Goal: Task Accomplishment & Management: Manage account settings

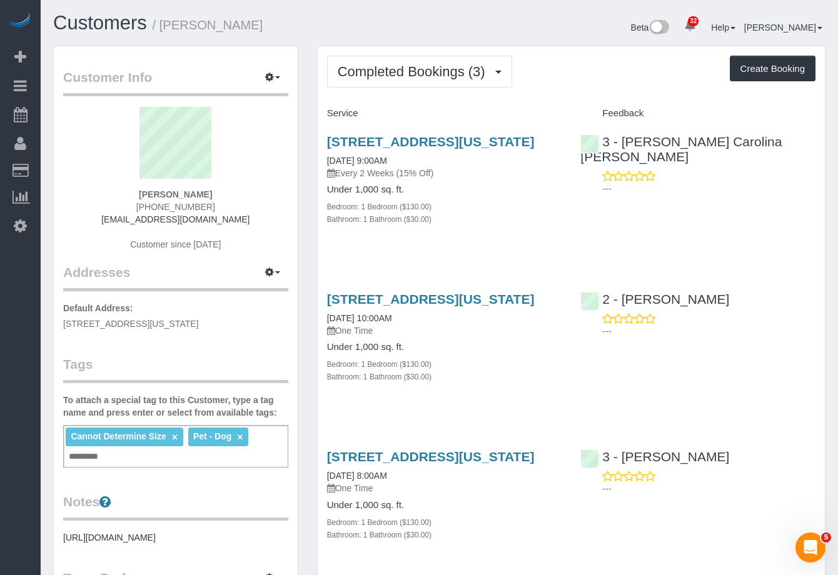
click at [417, 88] on div "Completed Bookings (3) Completed Bookings (3) Upcoming Bookings (7) Cancelled B…" at bounding box center [571, 326] width 507 height 560
click at [418, 83] on button "Completed Bookings (3)" at bounding box center [419, 72] width 185 height 32
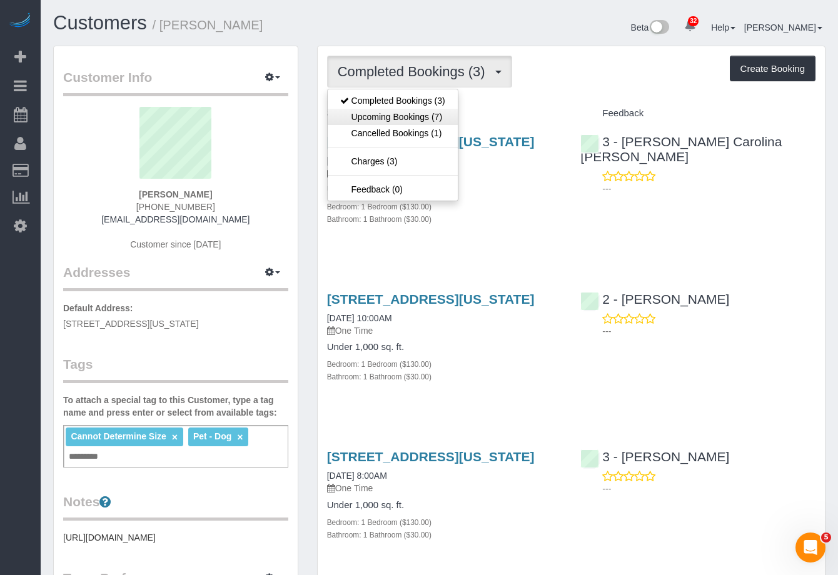
click at [415, 114] on link "Upcoming Bookings (7)" at bounding box center [393, 117] width 130 height 16
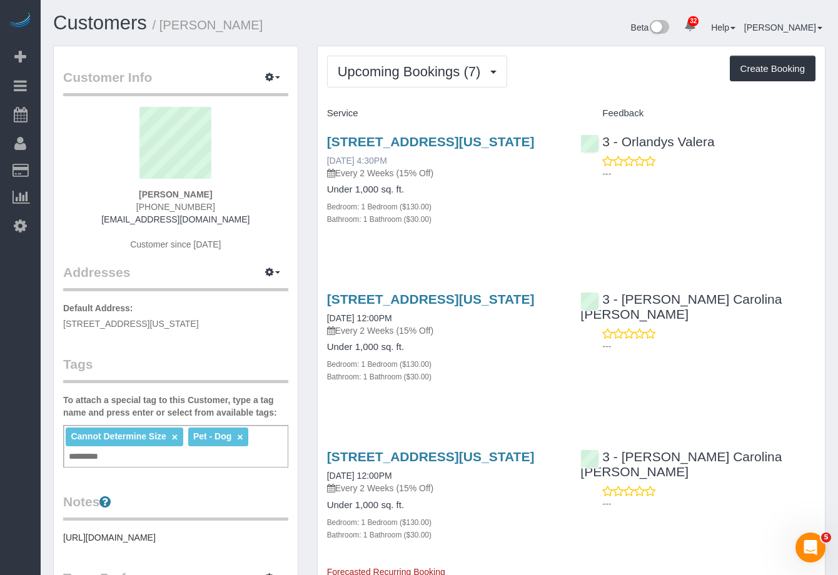
click at [387, 166] on link "[DATE] 4:30PM" at bounding box center [357, 161] width 60 height 10
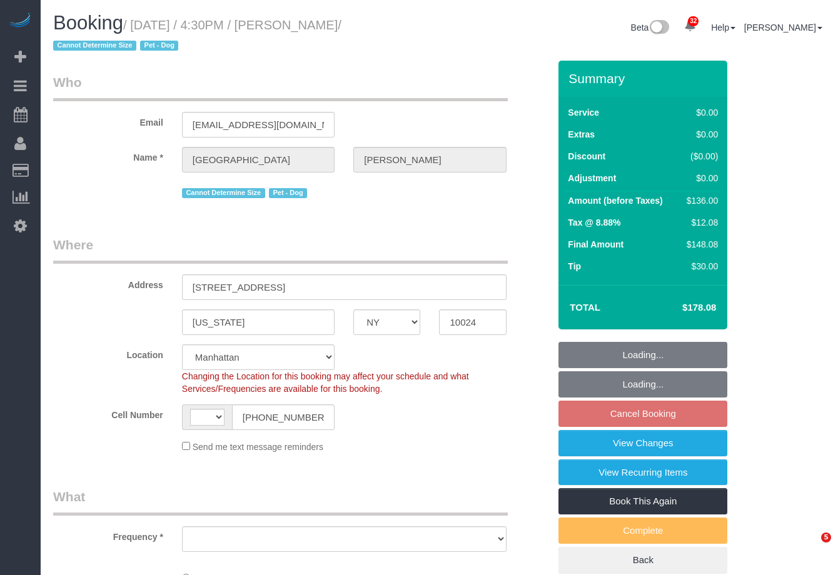
select select "NY"
select select "string:US"
select select "string:stripe-pm_1S6j8D4VGloSiKo7VK7cd8nT"
select select "number:57"
select select "number:71"
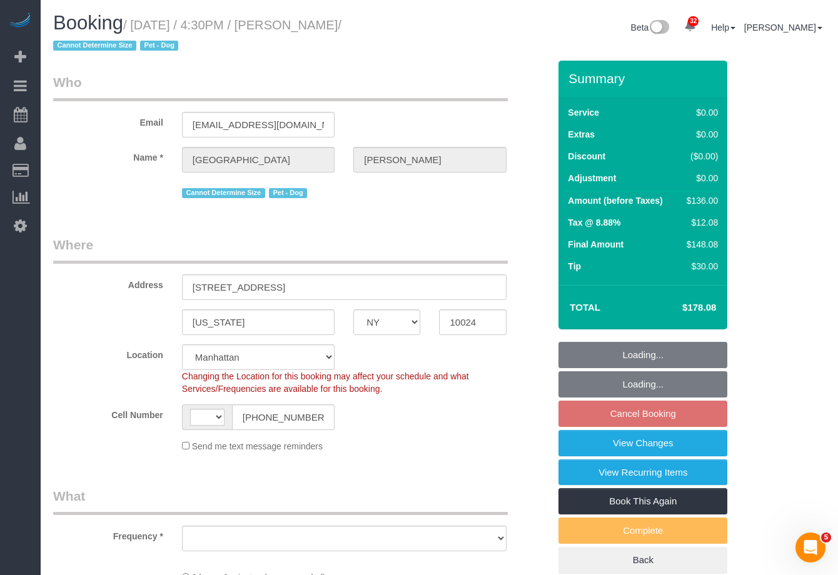
select select "number:15"
select select "number:7"
select select "object:976"
select select "1"
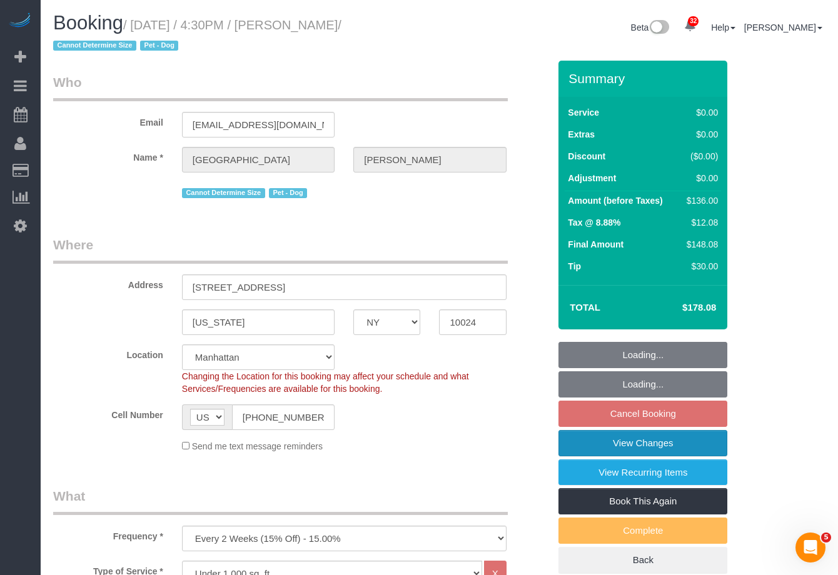
click at [693, 447] on link "View Changes" at bounding box center [643, 443] width 169 height 26
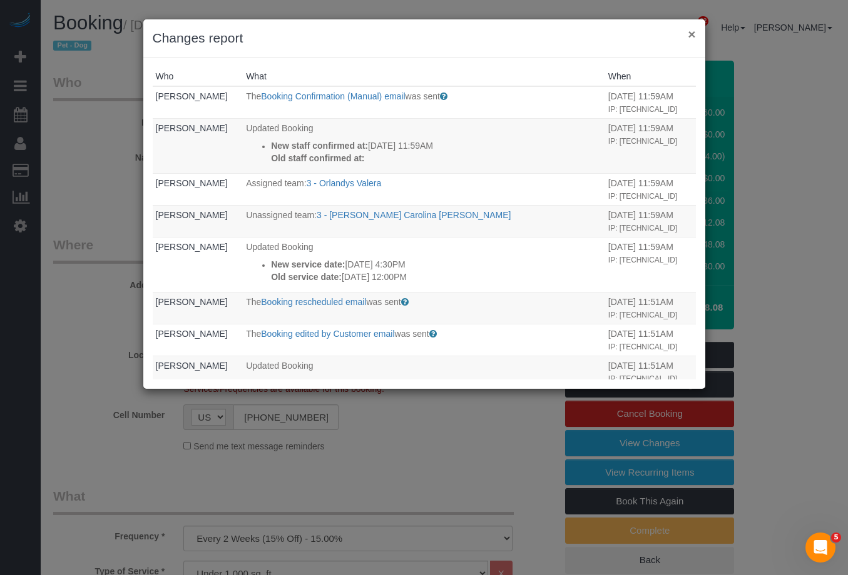
click at [691, 36] on button "×" at bounding box center [691, 34] width 8 height 13
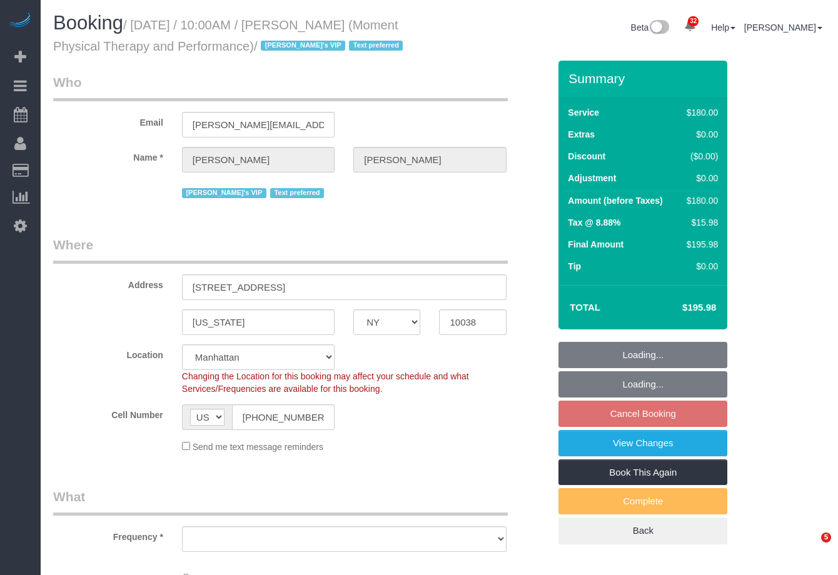
select select "NY"
select select "string:stripe-pm_1QKSUH4VGloSiKo7sEzekfxu"
select select "number:56"
select select "number:79"
select select "number:15"
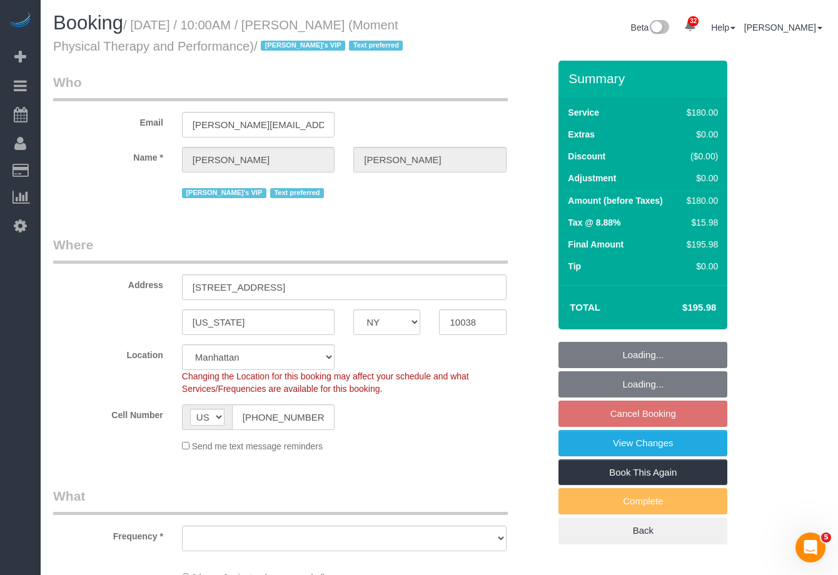
select select "number:7"
select select "180"
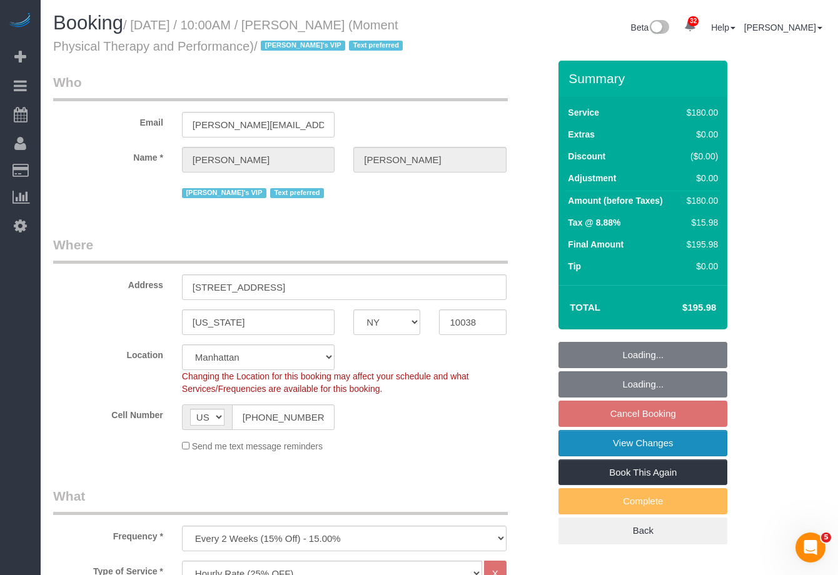
select select "object:970"
click at [694, 436] on link "View Changes" at bounding box center [643, 443] width 169 height 26
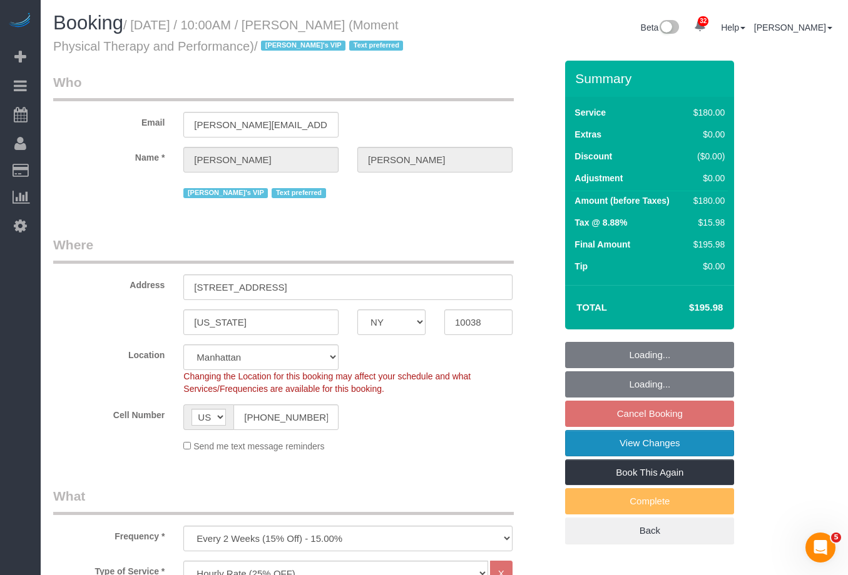
select select "spot2"
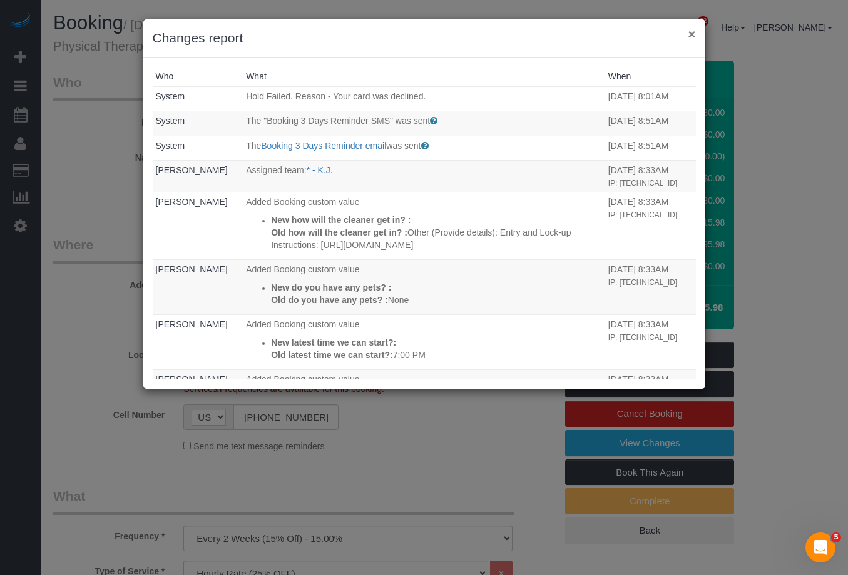
click at [692, 34] on button "×" at bounding box center [691, 34] width 8 height 13
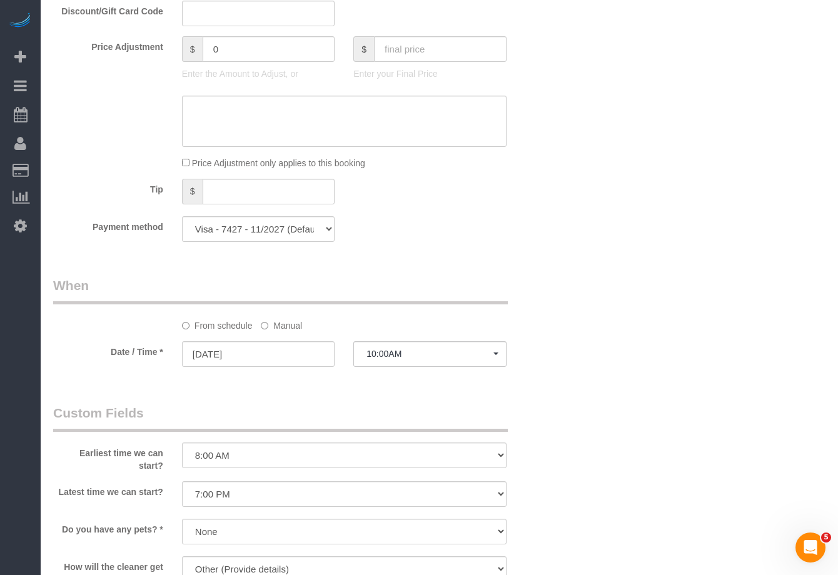
scroll to position [608, 0]
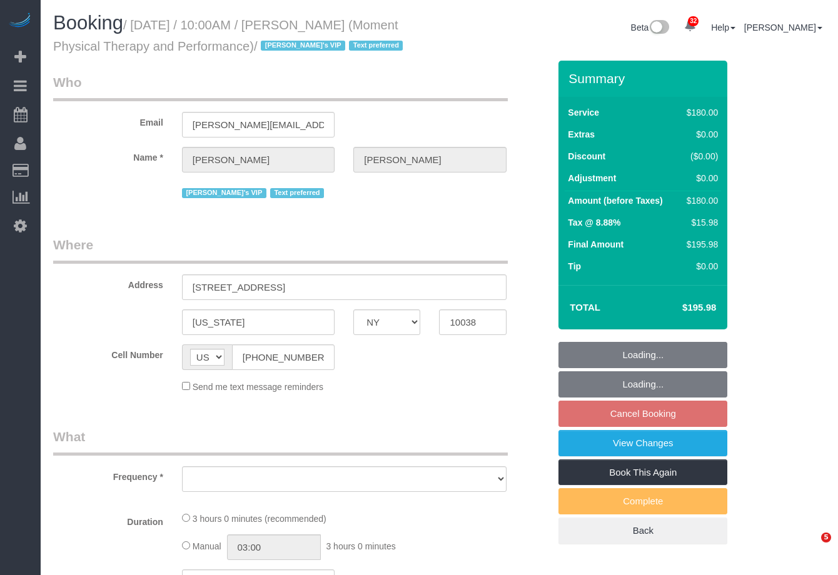
select select "NY"
select select "number:56"
select select "number:79"
select select "number:15"
select select "number:7"
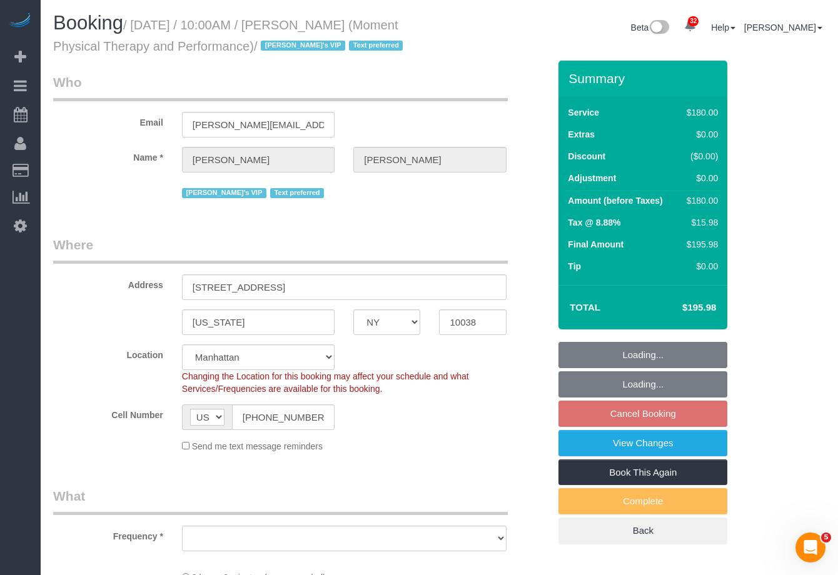
select select "string:stripe-pm_1QKSUH4VGloSiKo7sEzekfxu"
select select "180"
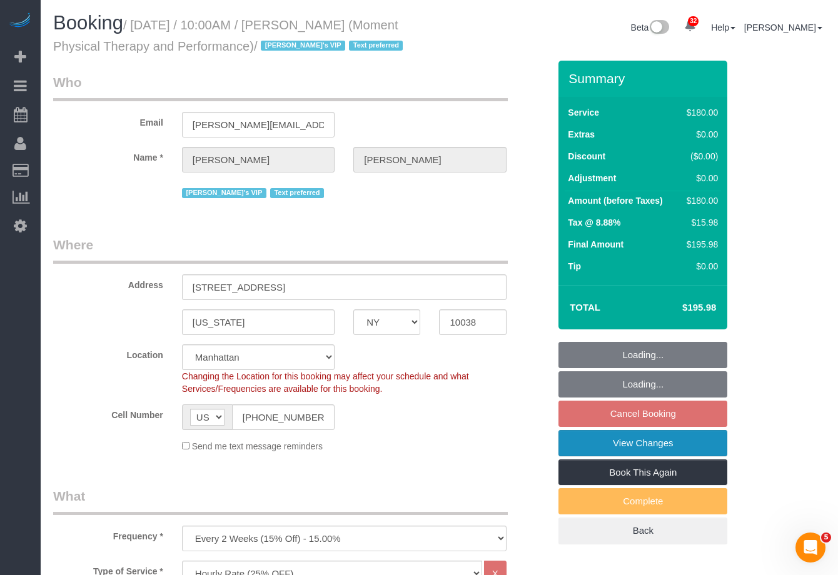
select select "object:970"
click at [674, 449] on link "View Changes" at bounding box center [643, 443] width 169 height 26
select select "spot2"
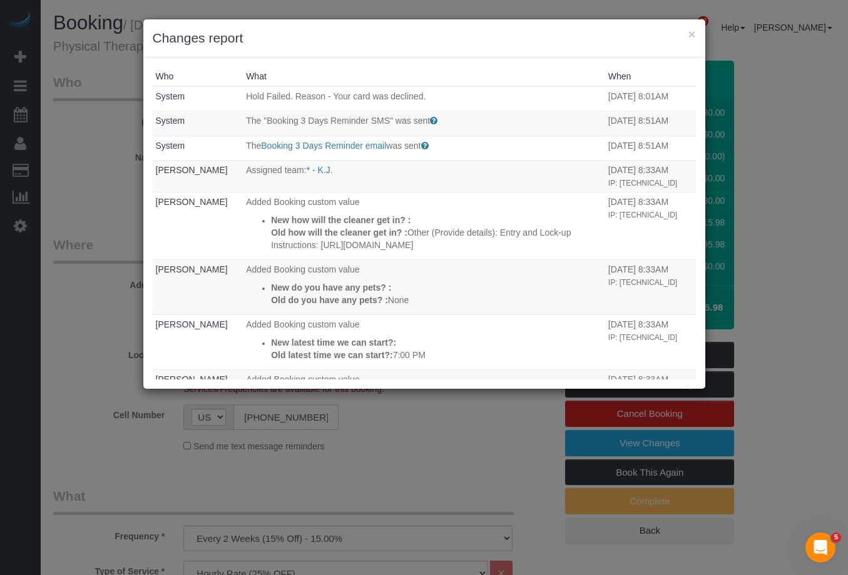
drag, startPoint x: 692, startPoint y: 34, endPoint x: 574, endPoint y: 11, distance: 119.8
click at [692, 34] on button "×" at bounding box center [691, 34] width 8 height 13
